Goal: Task Accomplishment & Management: Complete application form

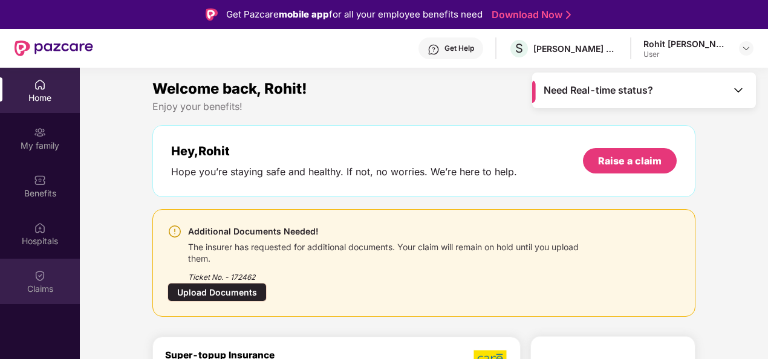
click at [42, 282] on div "Claims" at bounding box center [40, 281] width 80 height 45
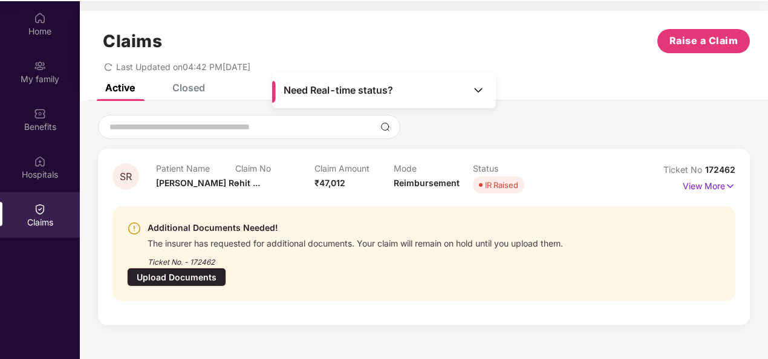
scroll to position [68, 0]
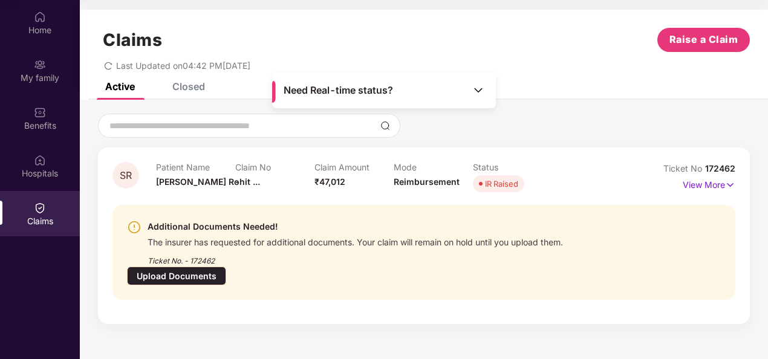
click at [226, 267] on div "Upload Documents" at bounding box center [176, 276] width 99 height 19
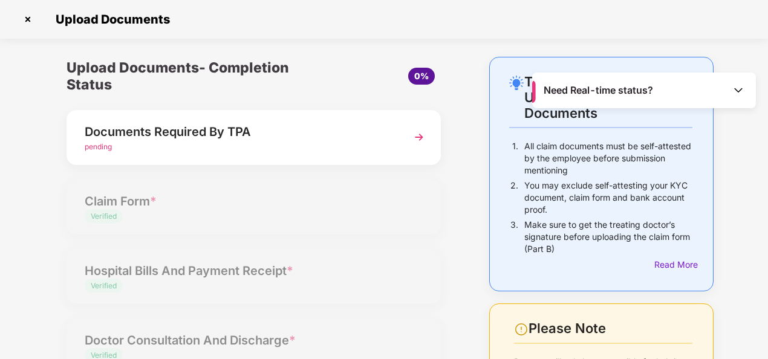
click at [391, 133] on div "Documents Required By TPA" at bounding box center [240, 131] width 310 height 19
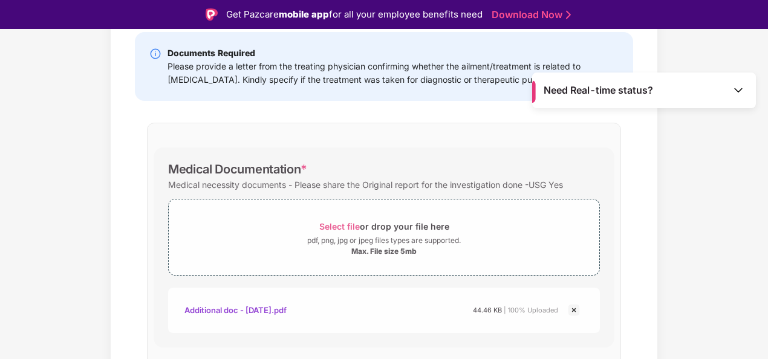
scroll to position [232, 0]
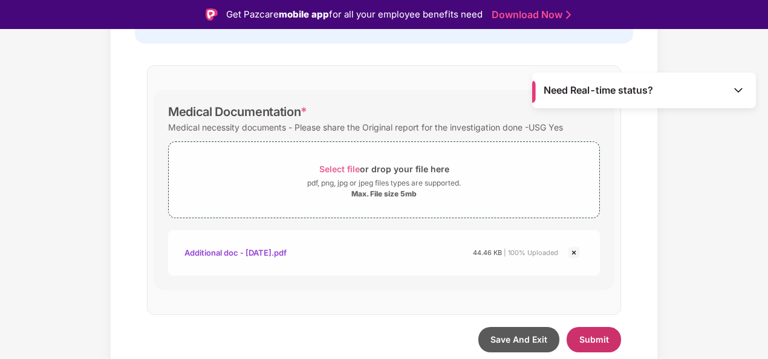
click at [591, 335] on span "Submit" at bounding box center [594, 339] width 30 height 10
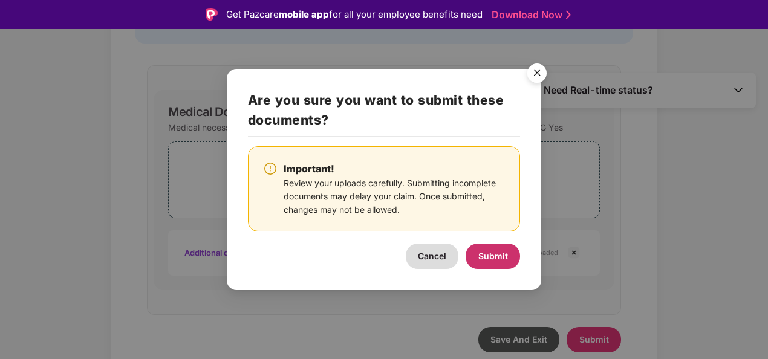
click at [494, 256] on span "Submit" at bounding box center [493, 256] width 30 height 10
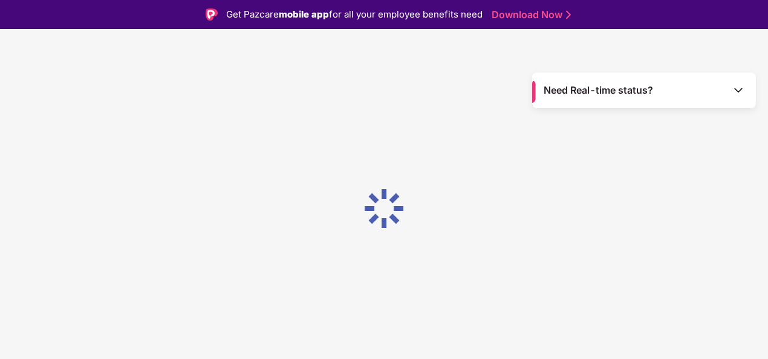
scroll to position [0, 0]
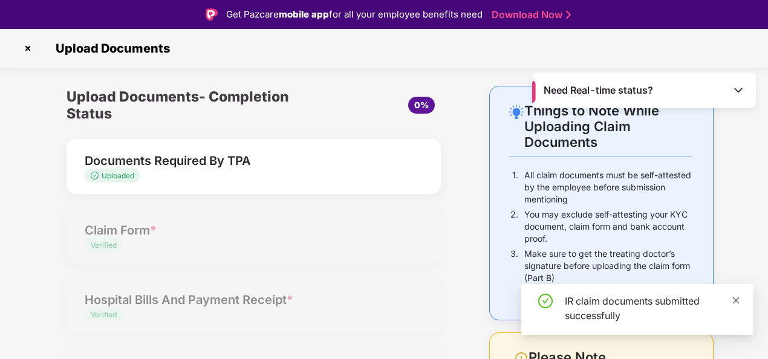
click at [735, 298] on icon "close" at bounding box center [736, 300] width 8 height 8
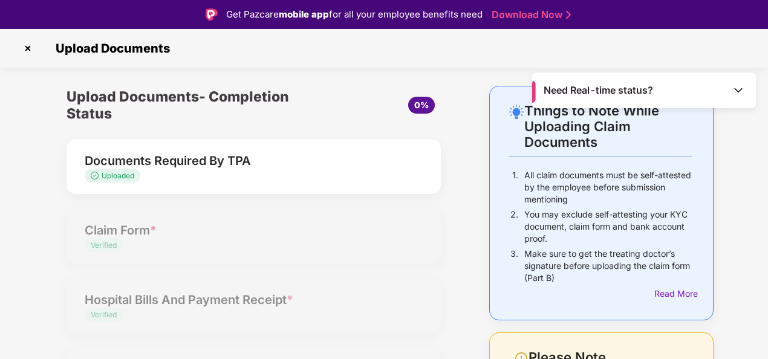
click at [28, 44] on img at bounding box center [27, 48] width 19 height 19
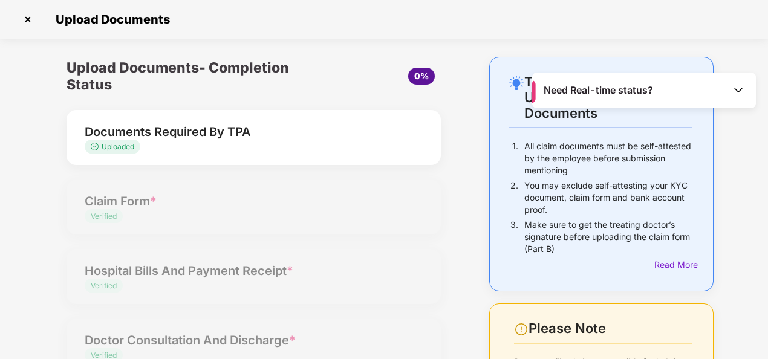
click at [31, 18] on img at bounding box center [27, 19] width 19 height 19
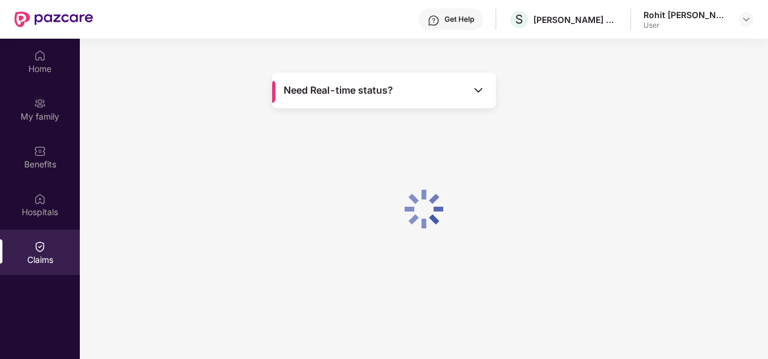
scroll to position [68, 0]
